Goal: Learn about a topic

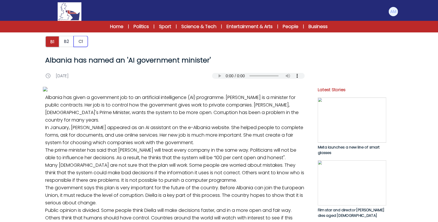
click at [82, 41] on button "C1" at bounding box center [81, 41] width 14 height 11
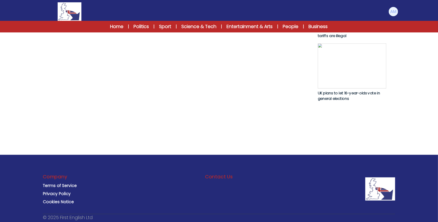
scroll to position [387, 0]
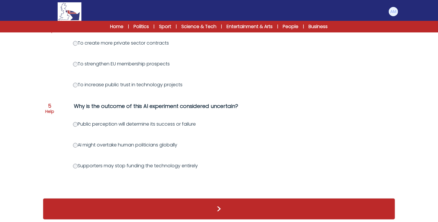
scroll to position [0, 28]
